Goal: Task Accomplishment & Management: Complete application form

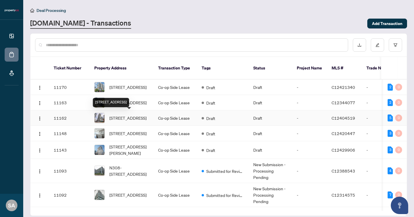
click at [131, 115] on span "[STREET_ADDRESS]" at bounding box center [127, 118] width 37 height 6
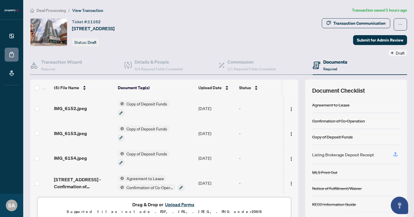
scroll to position [27, 0]
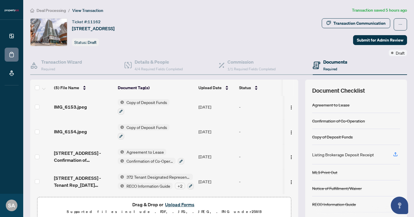
click at [175, 204] on button "Upload Forms" at bounding box center [179, 204] width 33 height 8
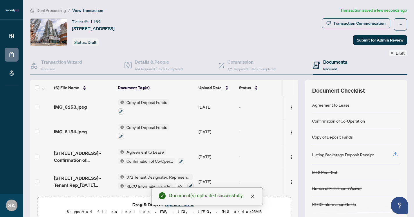
scroll to position [0, 0]
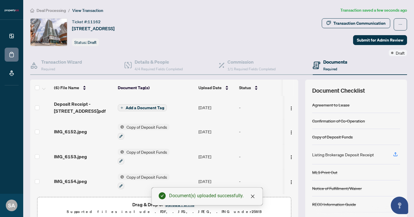
click at [144, 106] on span "Add a Document Tag" at bounding box center [145, 108] width 39 height 4
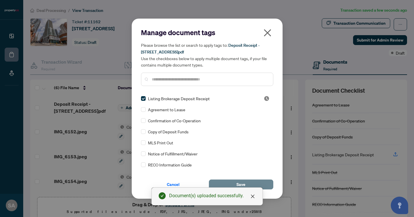
click at [242, 183] on span "Save" at bounding box center [240, 184] width 9 height 9
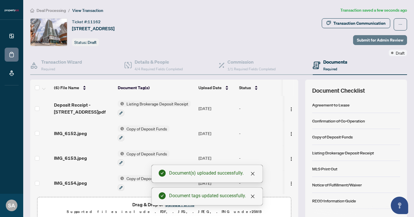
click at [372, 41] on span "Submit for Admin Review" at bounding box center [380, 39] width 46 height 9
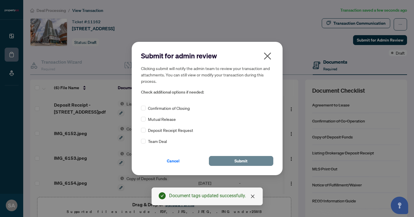
click at [257, 160] on button "Submit" at bounding box center [241, 161] width 64 height 10
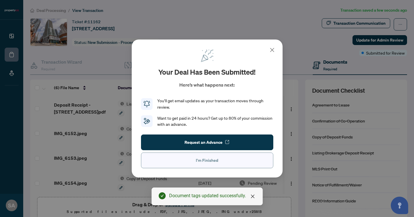
click at [234, 162] on button "I'm Finished" at bounding box center [207, 160] width 132 height 16
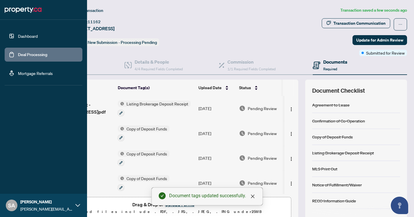
click at [18, 55] on link "Deal Processing" at bounding box center [32, 54] width 29 height 5
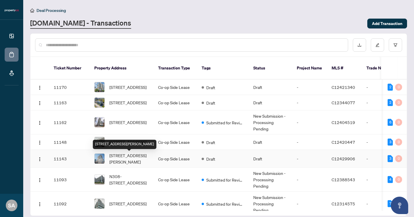
click at [133, 157] on span "[STREET_ADDRESS][PERSON_NAME]" at bounding box center [128, 158] width 39 height 13
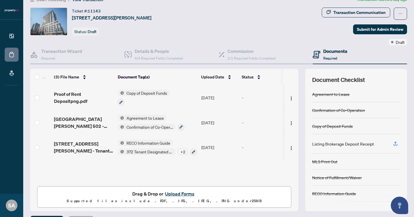
scroll to position [26, 0]
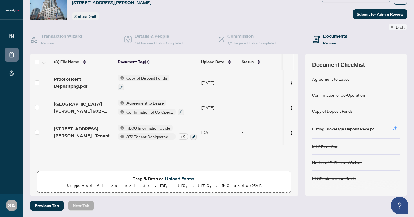
click at [179, 178] on button "Upload Forms" at bounding box center [179, 179] width 33 height 8
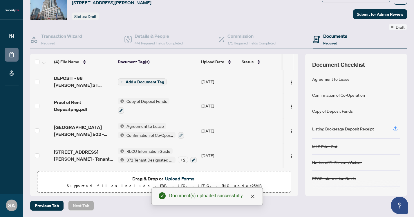
click at [154, 81] on span "Add a Document Tag" at bounding box center [145, 82] width 39 height 4
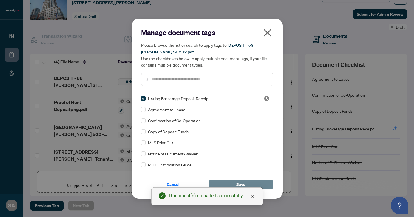
click at [242, 181] on span "Save" at bounding box center [240, 184] width 9 height 9
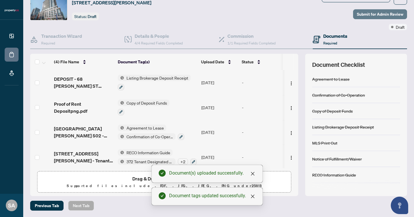
click at [370, 15] on span "Submit for Admin Review" at bounding box center [380, 14] width 46 height 9
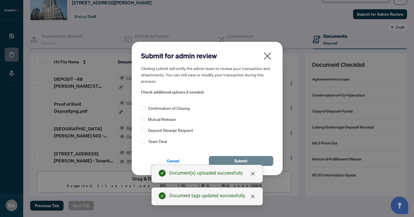
click at [246, 158] on span "Submit" at bounding box center [240, 160] width 13 height 9
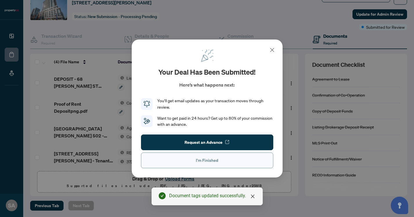
click at [221, 165] on button "I'm Finished" at bounding box center [207, 160] width 132 height 16
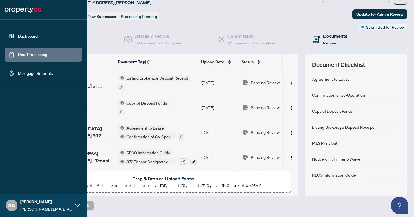
click at [18, 53] on link "Deal Processing" at bounding box center [32, 54] width 29 height 5
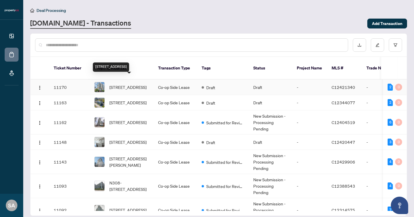
click at [131, 84] on span "[STREET_ADDRESS]" at bounding box center [127, 87] width 37 height 6
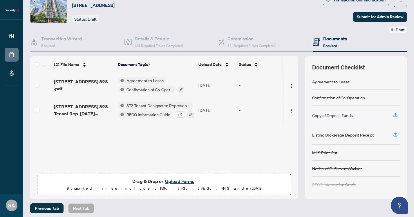
scroll to position [24, 0]
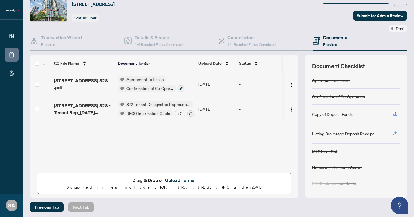
click at [181, 179] on button "Upload Forms" at bounding box center [179, 180] width 33 height 8
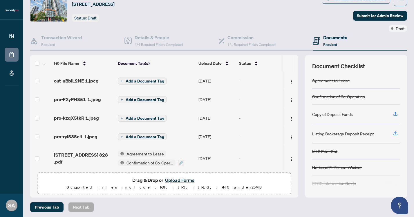
click at [151, 81] on span "Add a Document Tag" at bounding box center [145, 81] width 39 height 4
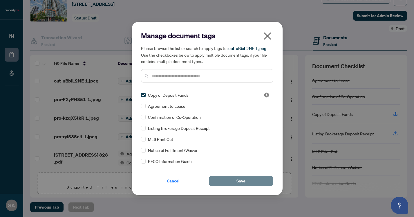
click at [229, 181] on button "Save" at bounding box center [241, 181] width 64 height 10
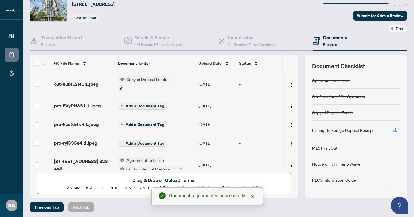
click at [130, 104] on span "Add a Document Tag" at bounding box center [145, 106] width 39 height 4
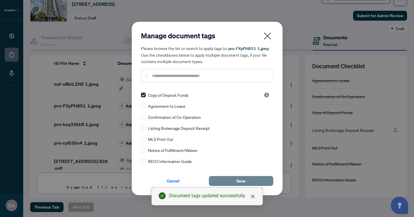
click at [238, 180] on span "Save" at bounding box center [240, 180] width 9 height 9
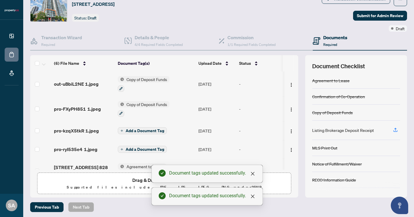
click at [139, 127] on button "Add a Document Tag" at bounding box center [142, 130] width 49 height 7
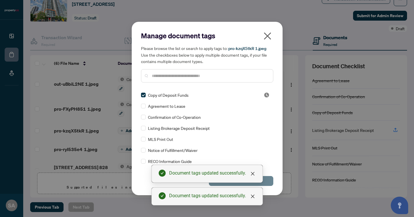
click at [266, 180] on button "Save" at bounding box center [241, 181] width 64 height 10
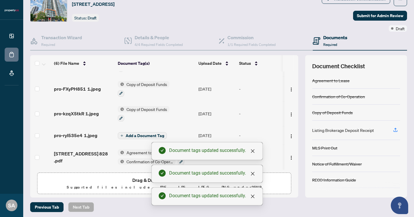
scroll to position [46, 0]
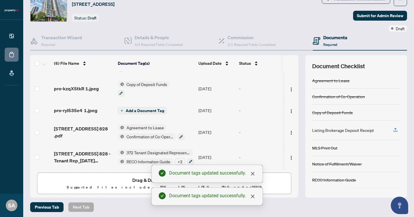
click at [138, 109] on span "Add a Document Tag" at bounding box center [145, 111] width 39 height 4
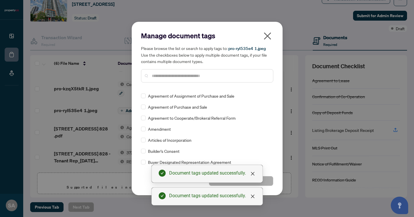
scroll to position [0, 0]
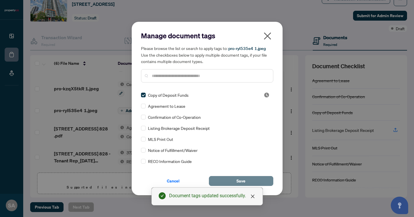
click at [251, 184] on button "Save" at bounding box center [241, 181] width 64 height 10
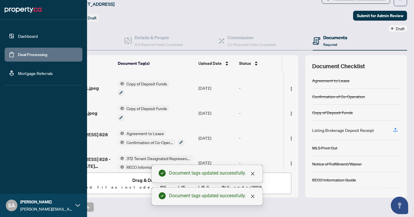
click at [18, 55] on link "Deal Processing" at bounding box center [32, 54] width 29 height 5
